Goal: Check status: Check status

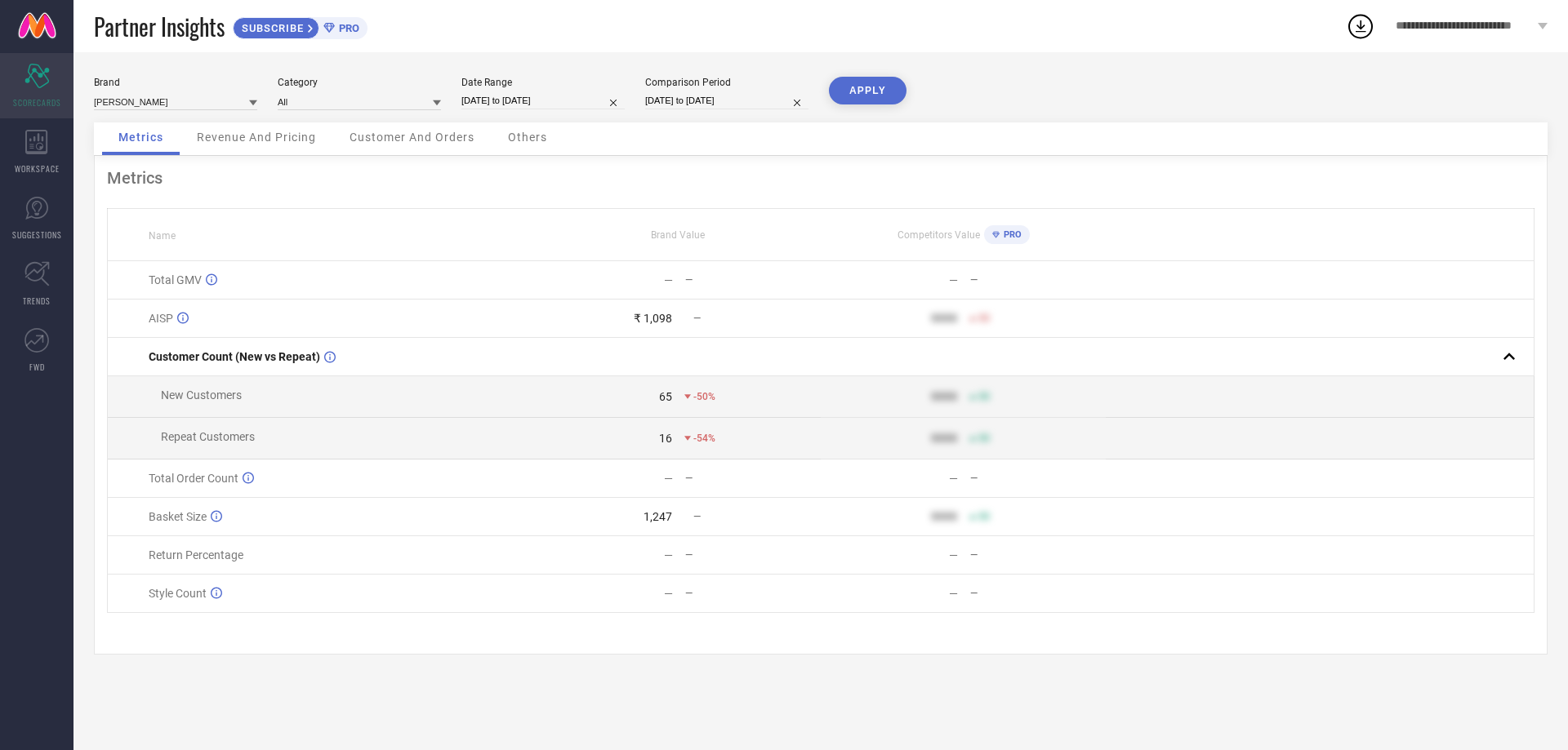
click at [61, 83] on div "Scorecard SCORECARDS" at bounding box center [37, 85] width 73 height 66
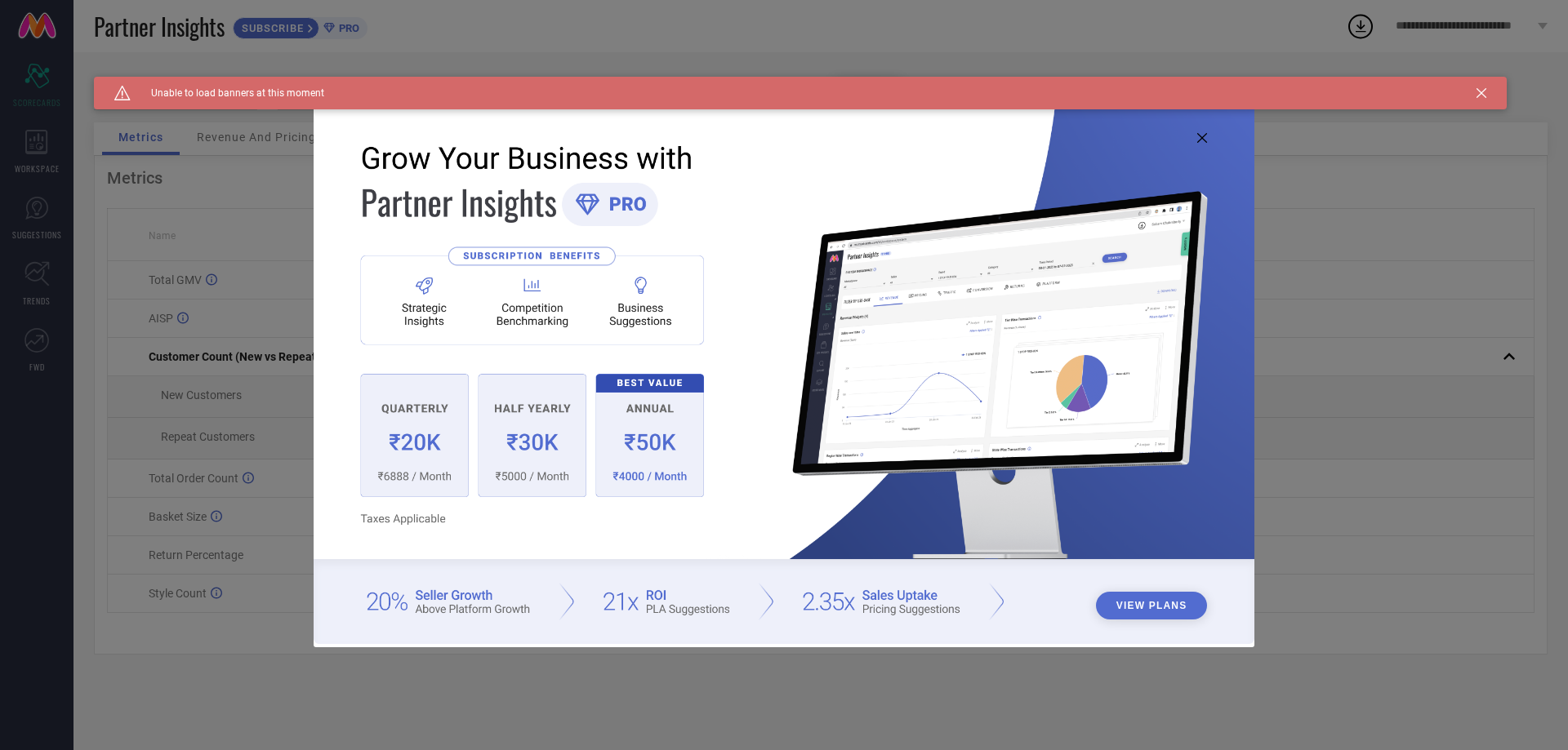
click at [1199, 136] on icon at bounding box center [1202, 138] width 10 height 10
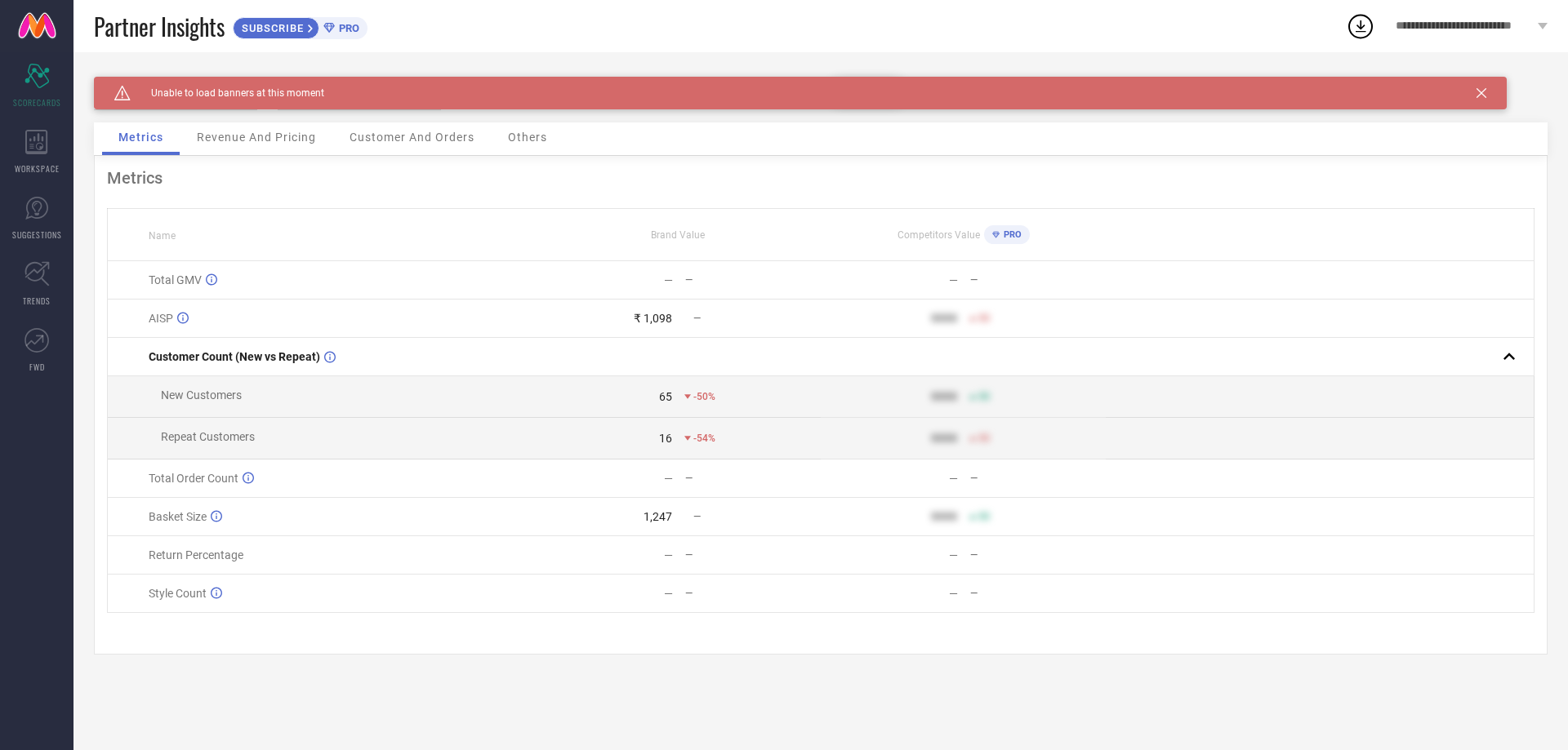
click at [1484, 90] on icon at bounding box center [1481, 94] width 10 height 10
